Goal: Find specific page/section: Find specific page/section

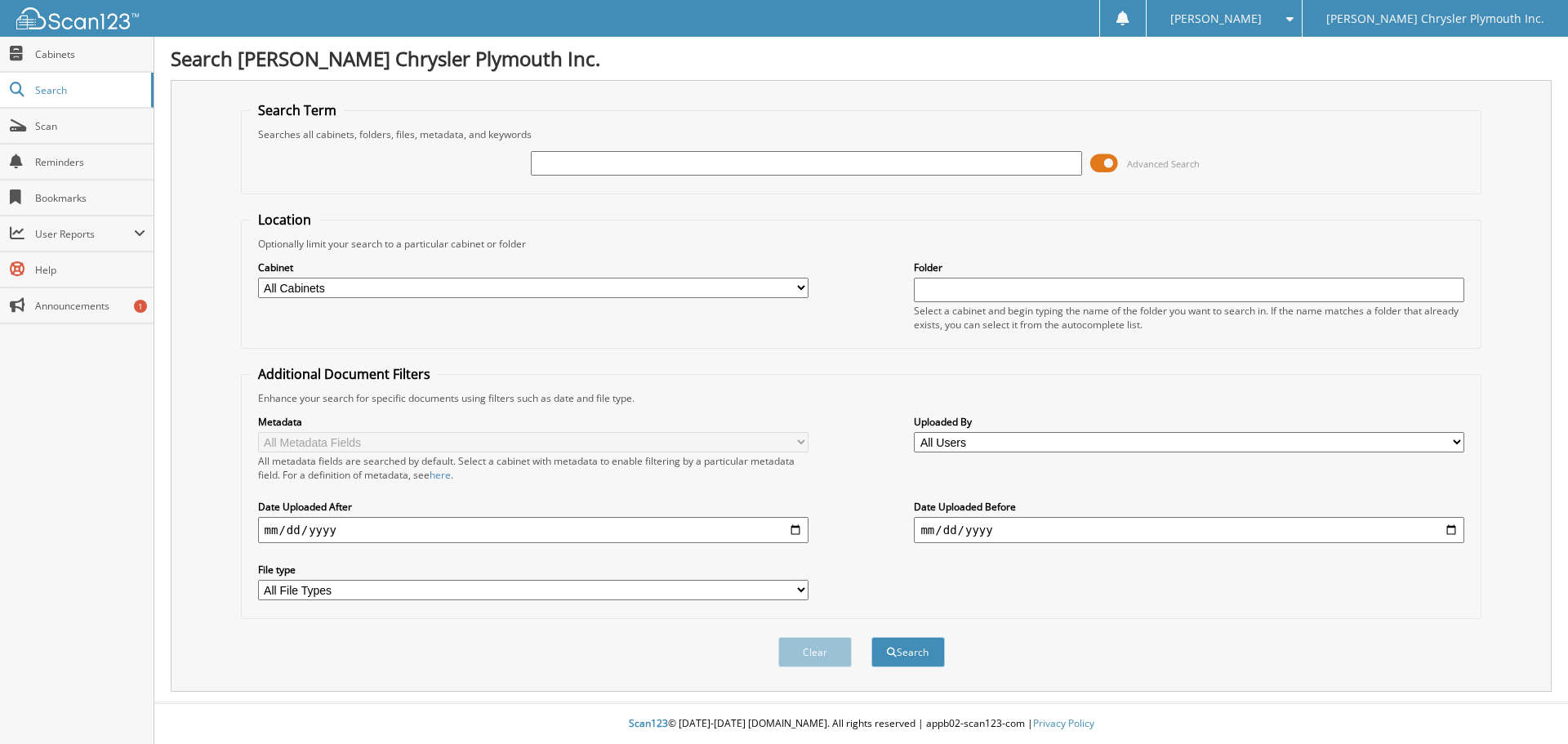
click at [601, 168] on input "text" at bounding box center [806, 163] width 551 height 24
type input "557692"
click at [872, 637] on button "Search" at bounding box center [908, 652] width 73 height 30
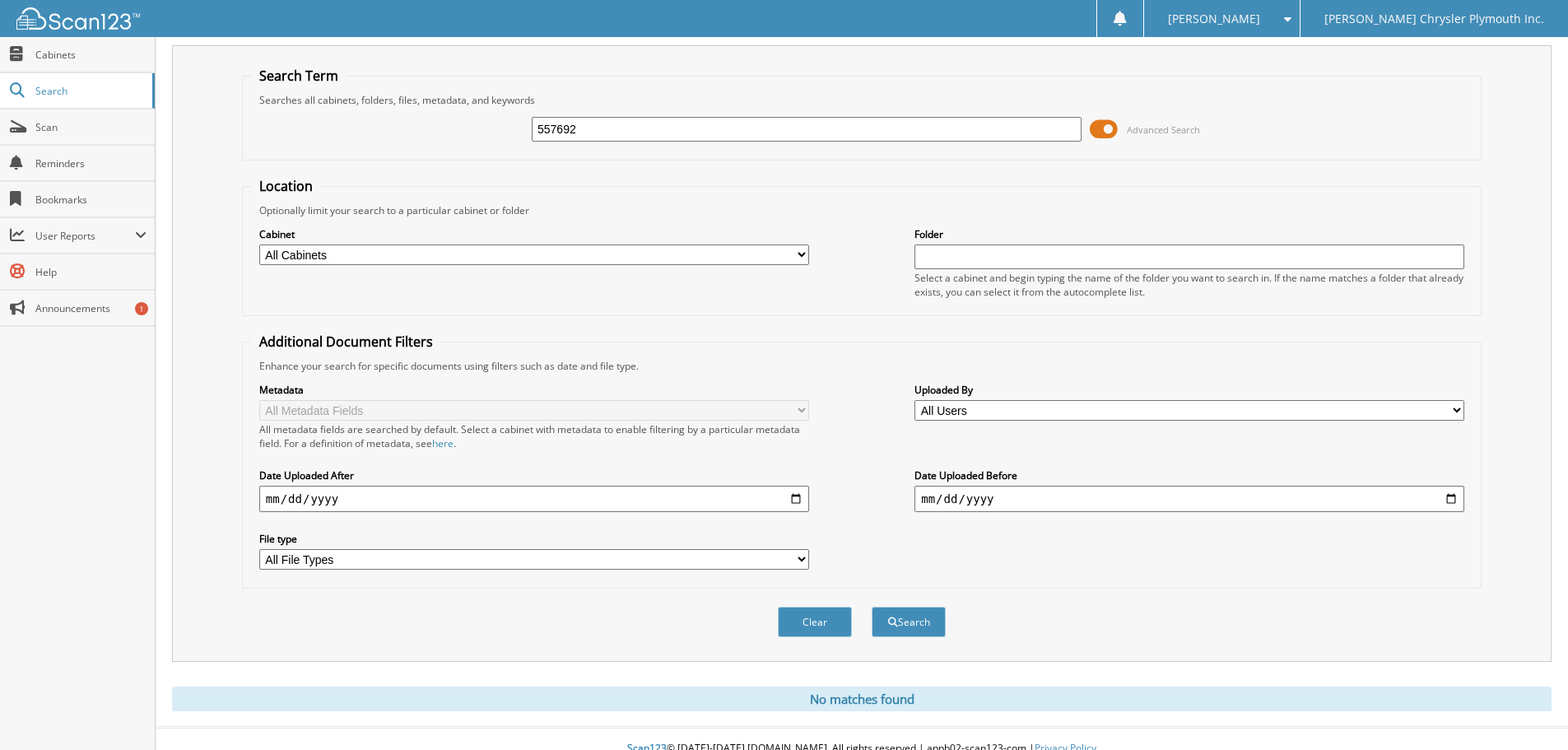
scroll to position [55, 0]
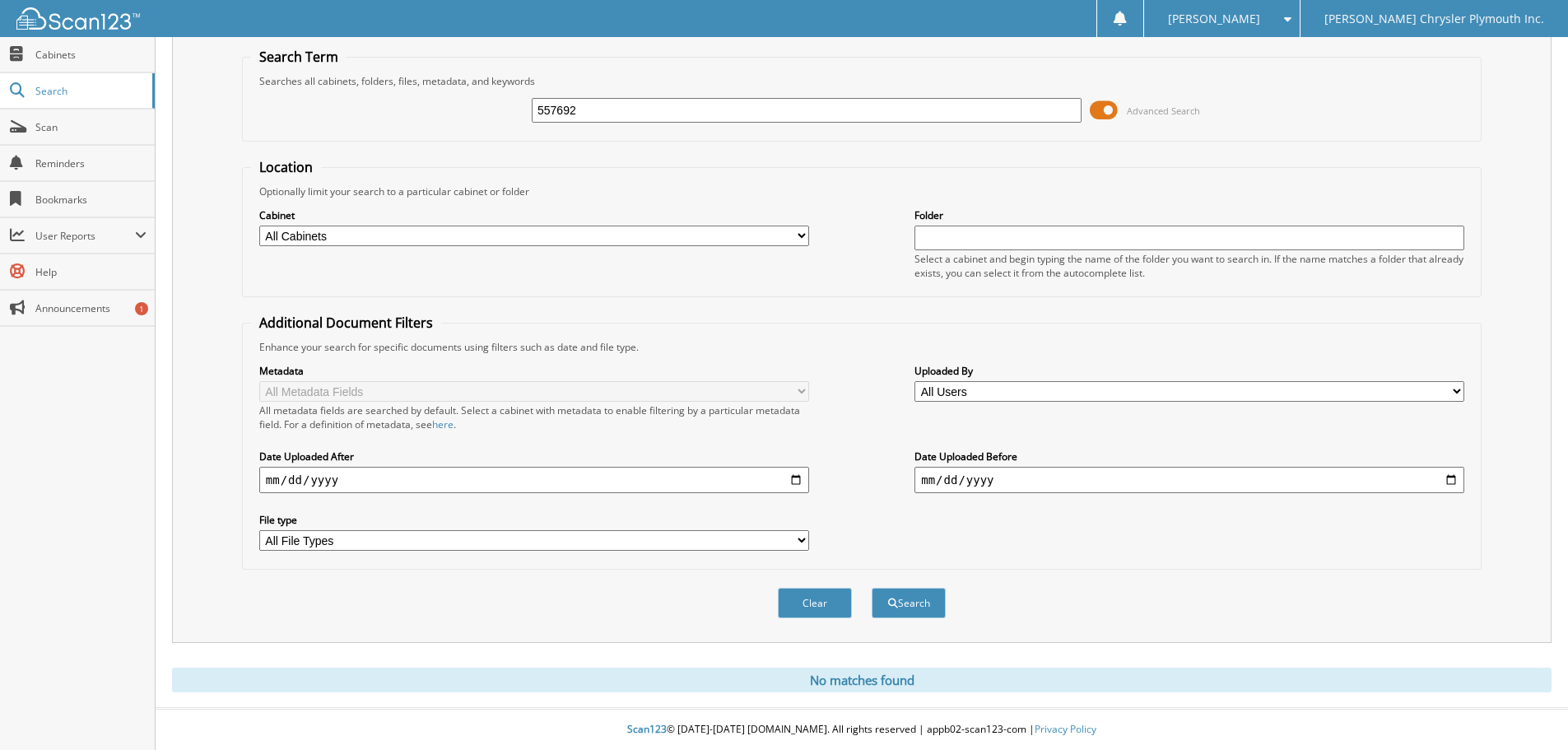
click at [358, 238] on select "All Cabinets MISC SERVICE CONTRACTS SERVICE RO TECH TIME TICKET WE [GEOGRAPHIC_…" at bounding box center [534, 236] width 550 height 21
select select "824"
click at [259, 225] on select "All Cabinets MISC SERVICE CONTRACTS SERVICE RO TECH TIME TICKET WE [GEOGRAPHIC_…" at bounding box center [534, 236] width 550 height 21
click at [259, 225] on select "All Cabinets MISC SERVICE CONTRACTS SERVICE RO TECH TIME TICKET WE OWE Needs Fi…" at bounding box center [534, 236] width 550 height 21
click at [1190, 619] on div "Clear Search" at bounding box center [861, 603] width 1240 height 67
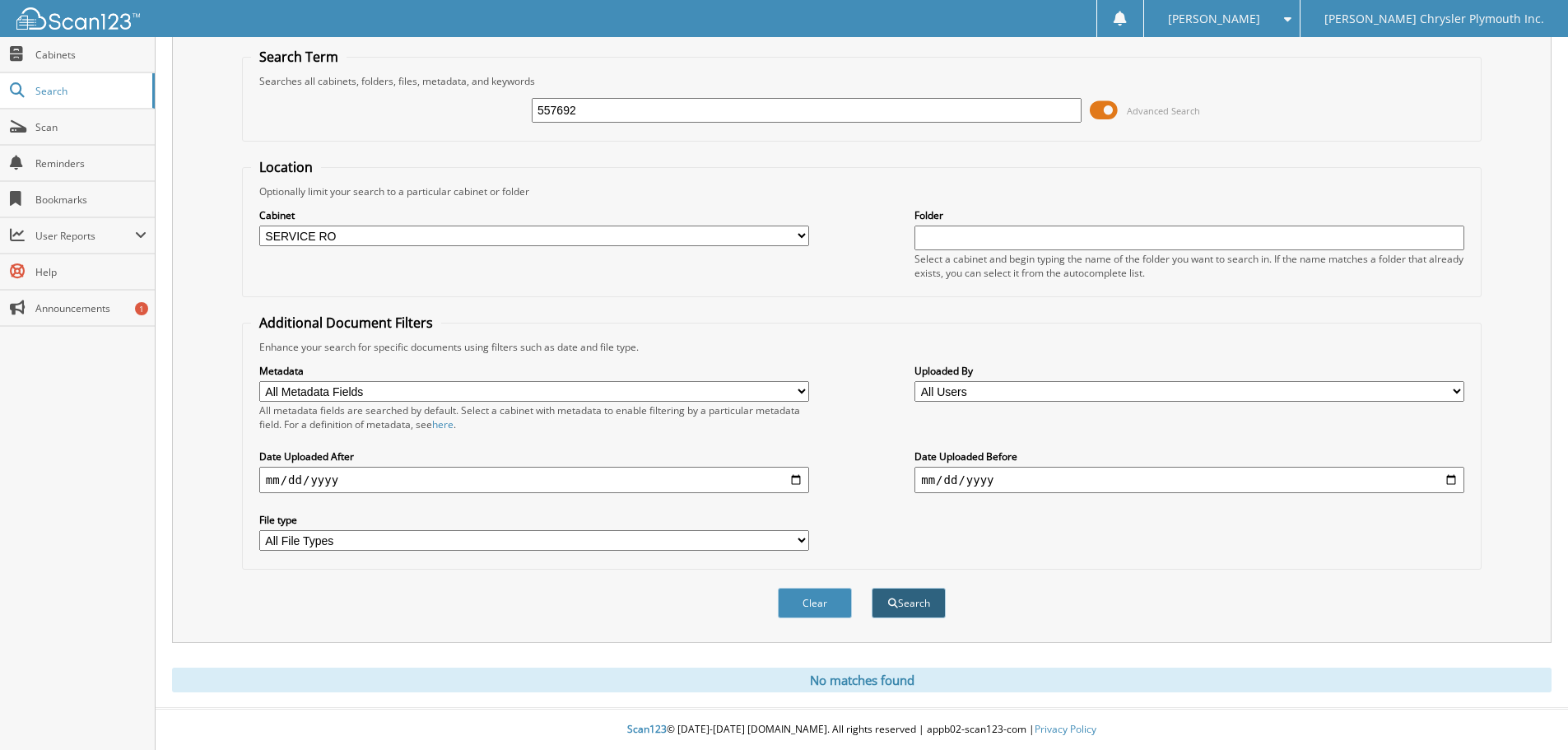
click at [935, 601] on button "Search" at bounding box center [908, 603] width 74 height 30
